Goal: Obtain resource: Download file/media

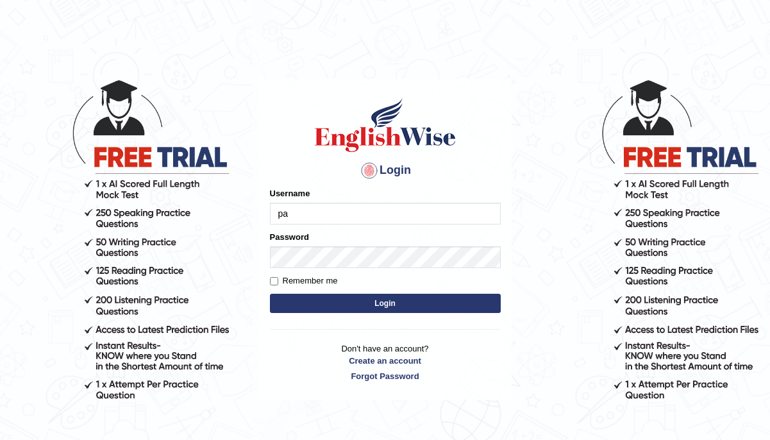
type input "patrycja"
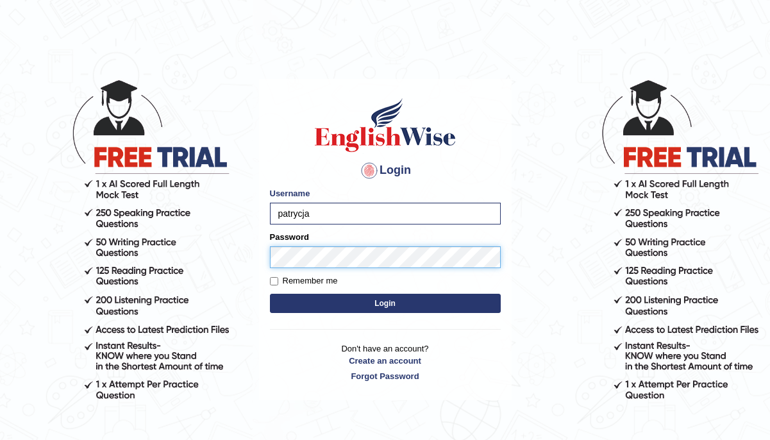
click at [270, 293] on button "Login" at bounding box center [385, 302] width 231 height 19
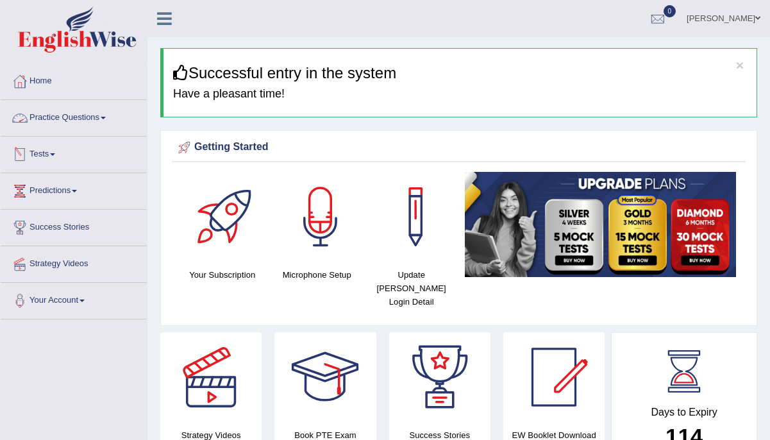
drag, startPoint x: 95, startPoint y: 122, endPoint x: 128, endPoint y: 131, distance: 34.5
click at [95, 122] on link "Practice Questions" at bounding box center [74, 116] width 146 height 32
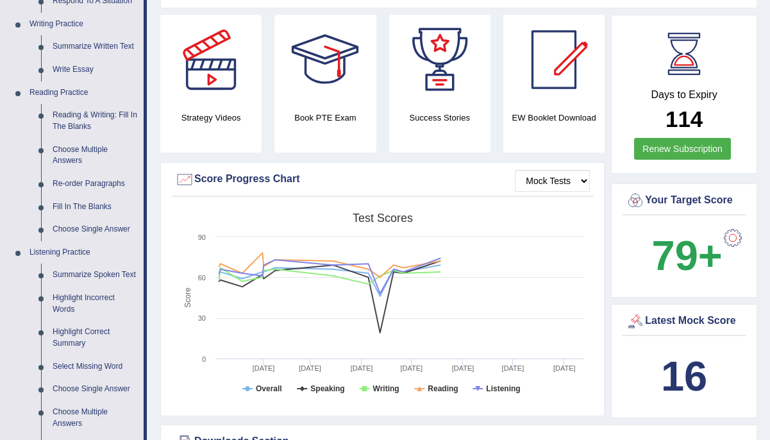
scroll to position [282, 0]
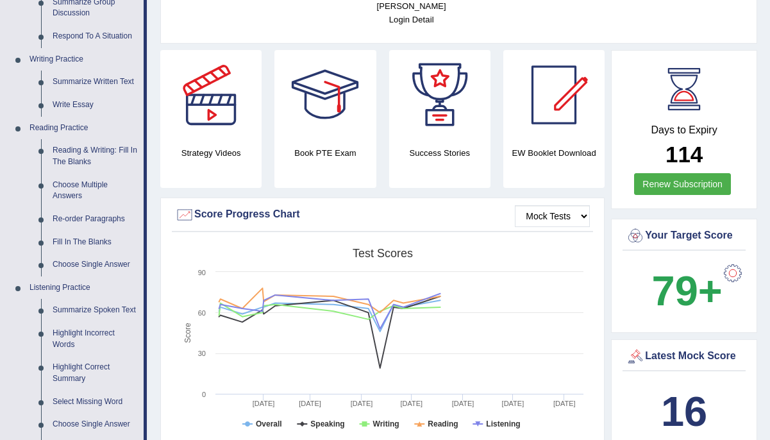
click at [490, 146] on h4 "EW Booklet Download" at bounding box center [439, 152] width 101 height 13
click at [565, 94] on div at bounding box center [554, 95] width 90 height 90
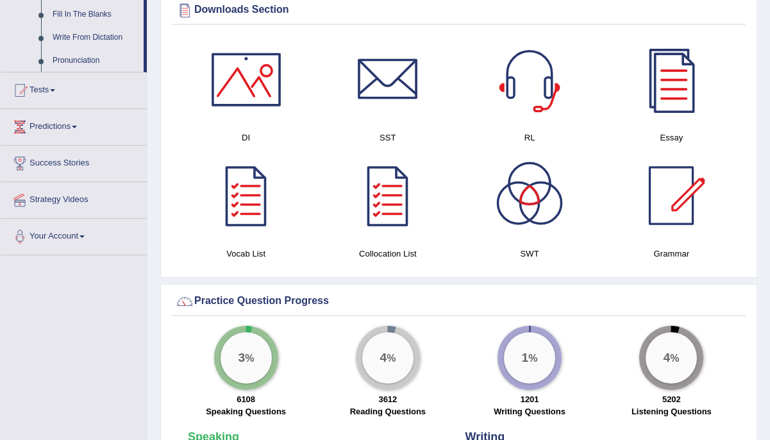
scroll to position [750, 0]
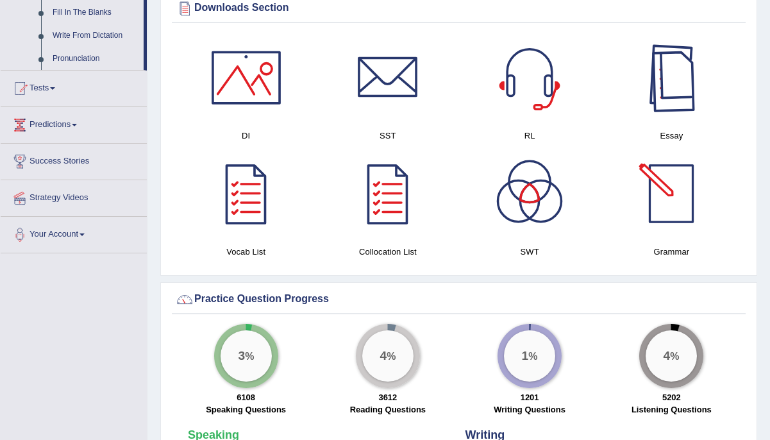
click at [691, 64] on div at bounding box center [671, 78] width 90 height 90
